Goal: Unclear: Browse casually

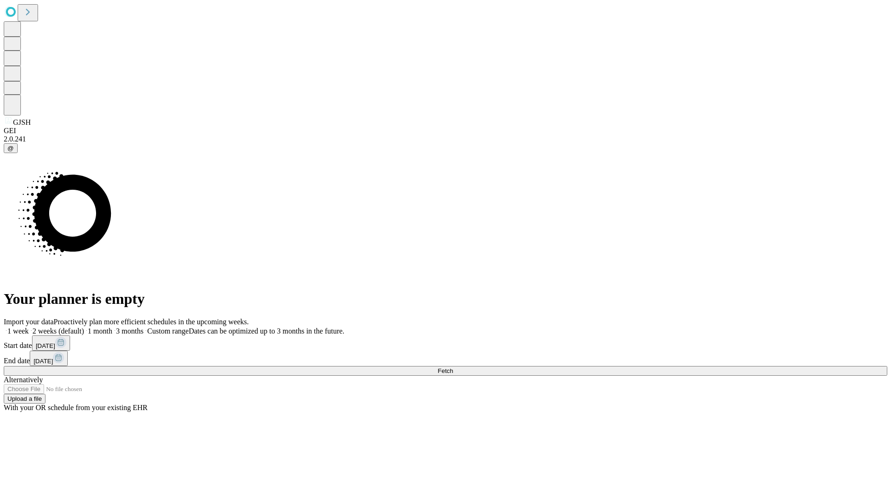
click at [453, 368] on span "Fetch" at bounding box center [445, 371] width 15 height 7
